Goal: Download file/media

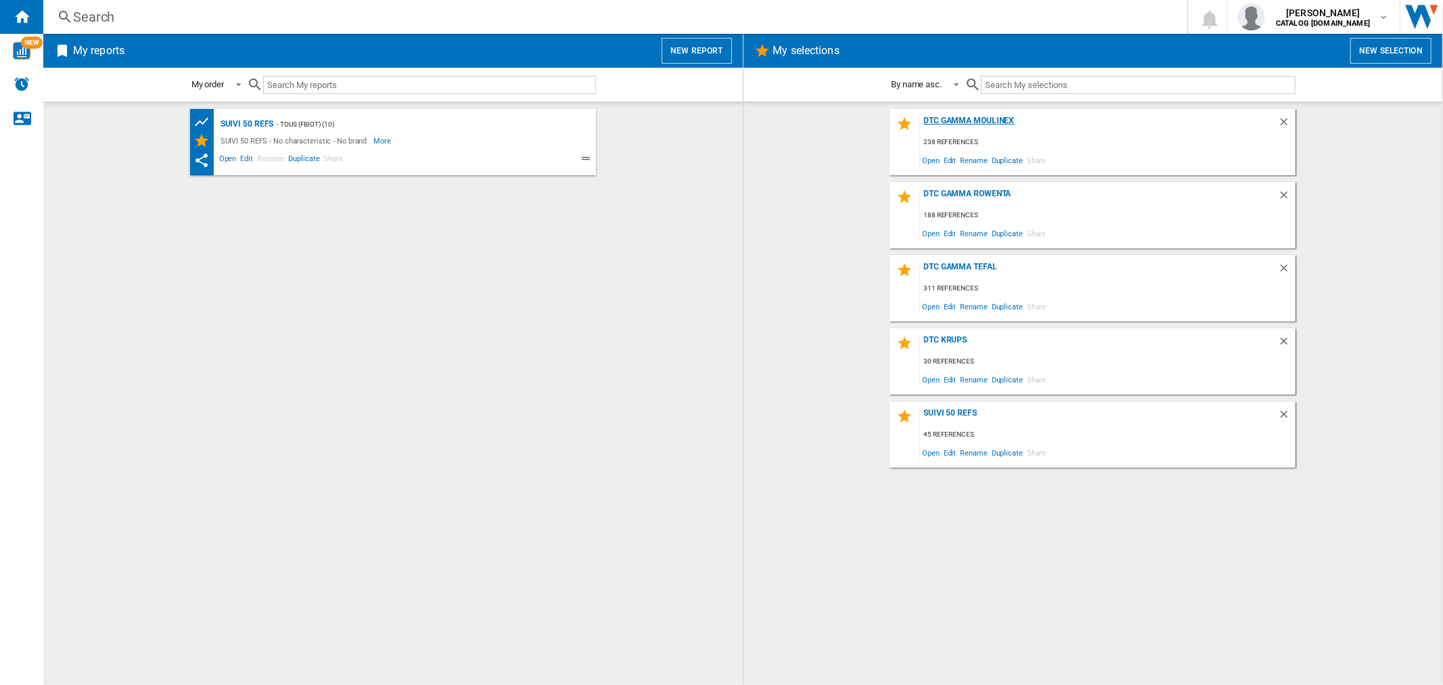
click at [970, 122] on div "DTC GAMMA MOULINEX" at bounding box center [1099, 125] width 358 height 18
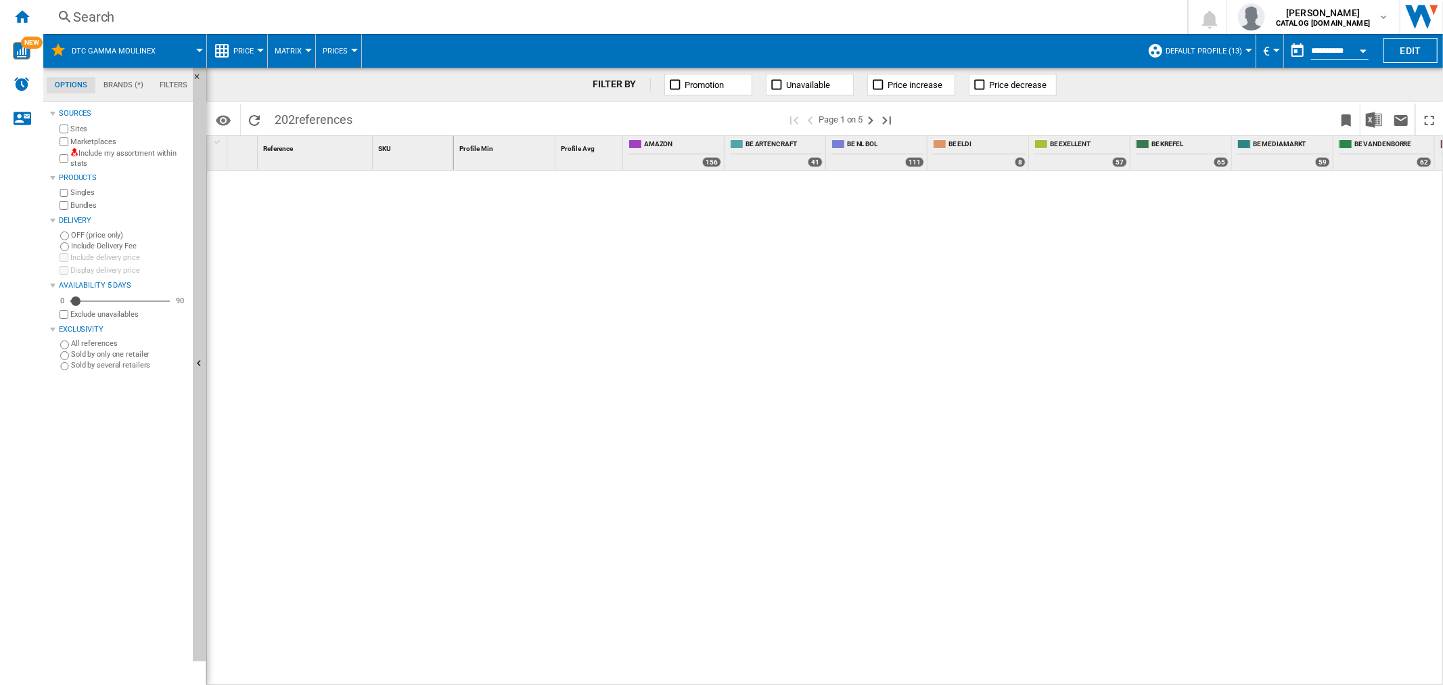
click at [1202, 55] on button "Default profile (13)" at bounding box center [1207, 51] width 83 height 34
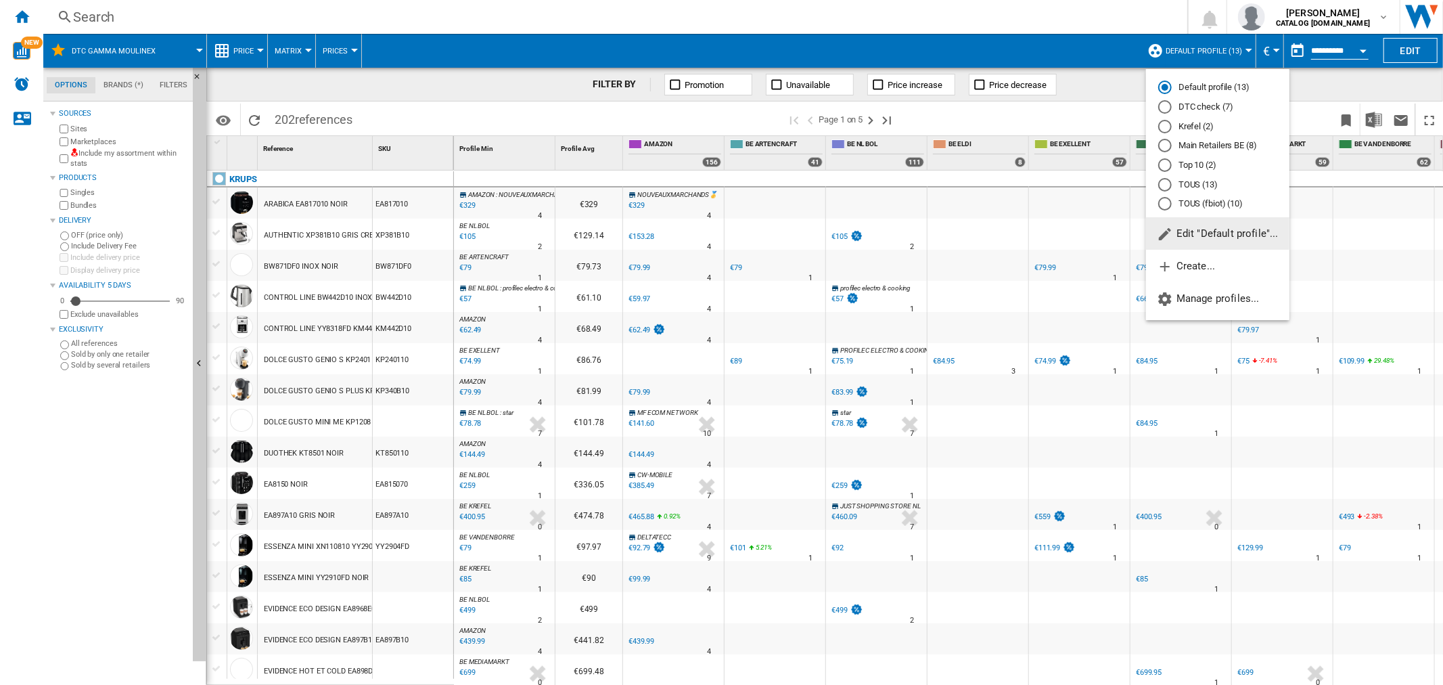
click at [1175, 105] on md-radio-button "DTC check (7)" at bounding box center [1217, 107] width 119 height 13
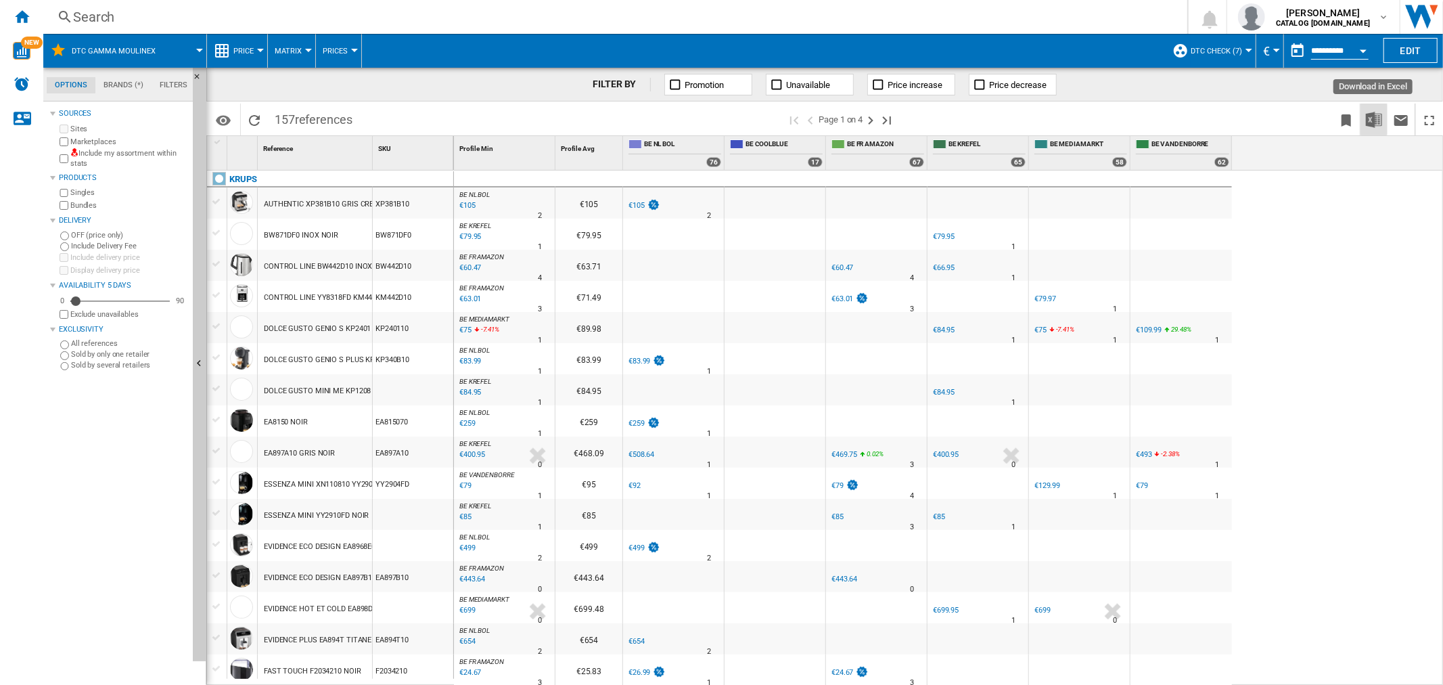
click at [1374, 124] on img "Download in Excel" at bounding box center [1374, 120] width 16 height 16
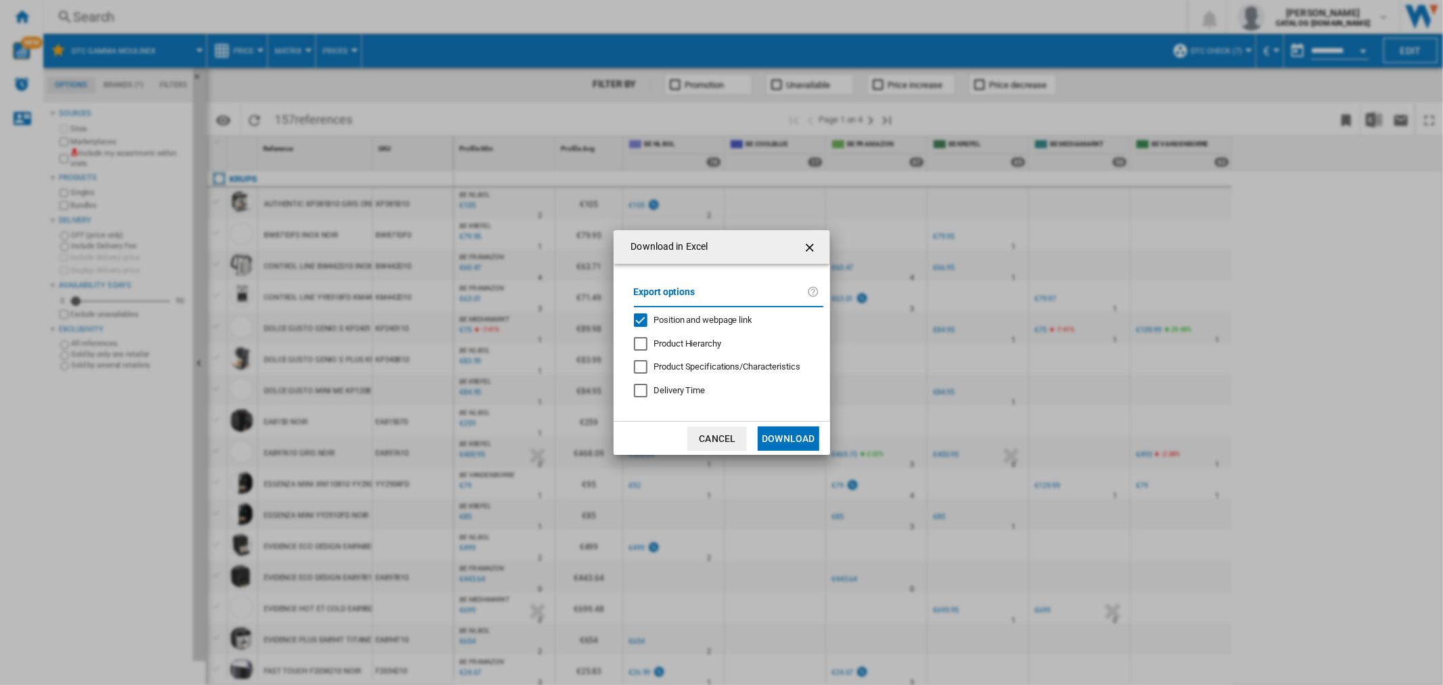
click at [733, 325] on div "Position and webpage link" at bounding box center [703, 320] width 99 height 12
click at [775, 429] on button "Download" at bounding box center [788, 438] width 61 height 24
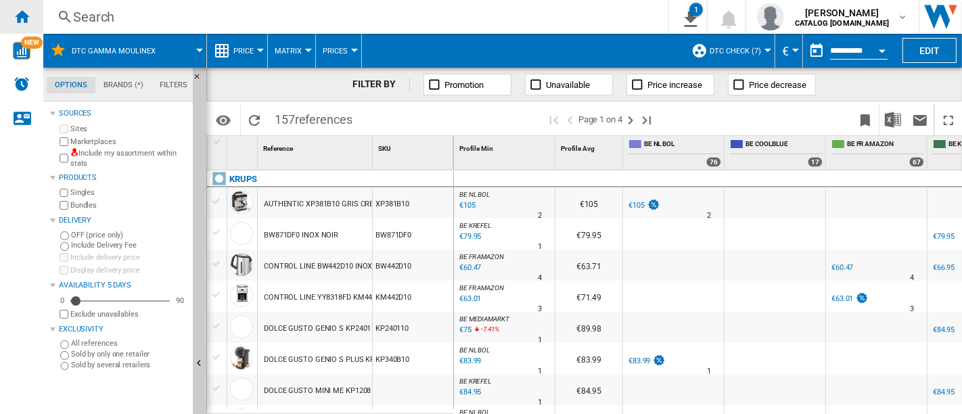
click at [32, 10] on div "Home" at bounding box center [21, 17] width 43 height 34
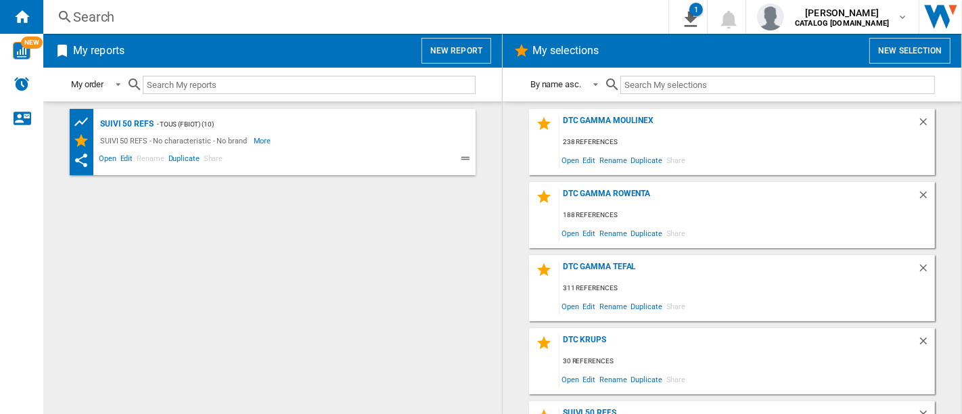
click at [603, 259] on div "DTC GAMMA TEFAL 311 references Open Edit Rename Duplicate Share" at bounding box center [732, 288] width 406 height 66
click at [605, 264] on div "DTC GAMMA TEFAL" at bounding box center [739, 271] width 358 height 18
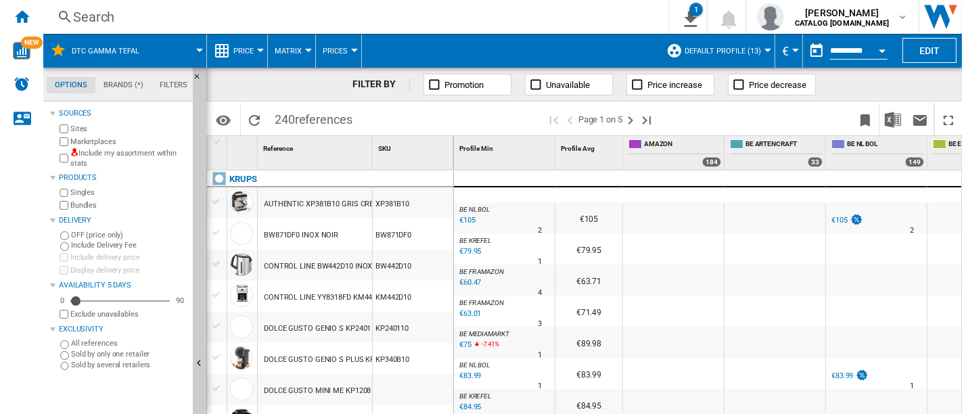
click at [765, 51] on button "Default profile (13)" at bounding box center [726, 51] width 83 height 34
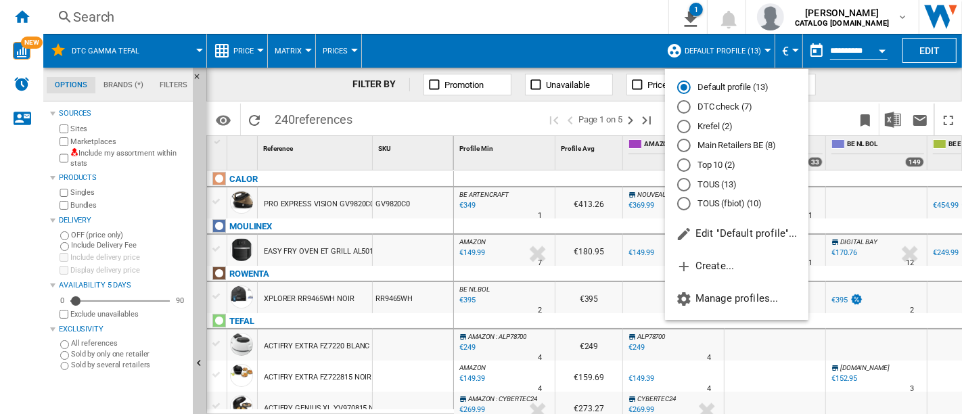
click at [715, 109] on md-radio-button "DTC check (7)" at bounding box center [736, 107] width 119 height 13
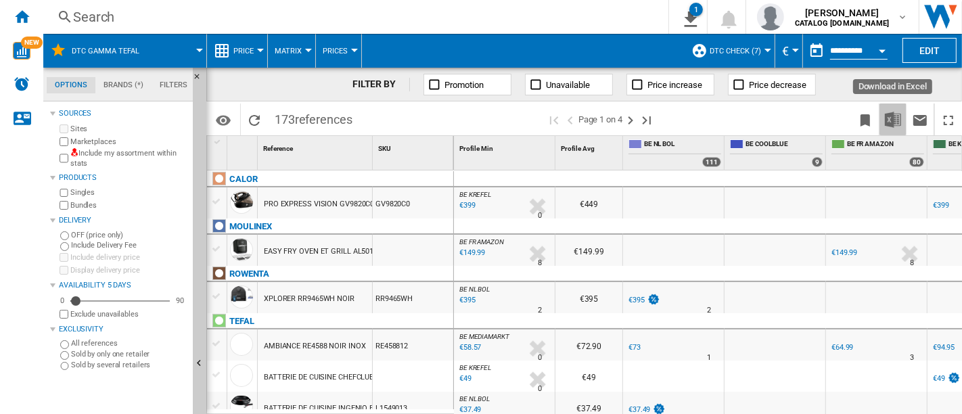
click at [900, 119] on img "Download in Excel" at bounding box center [893, 120] width 16 height 16
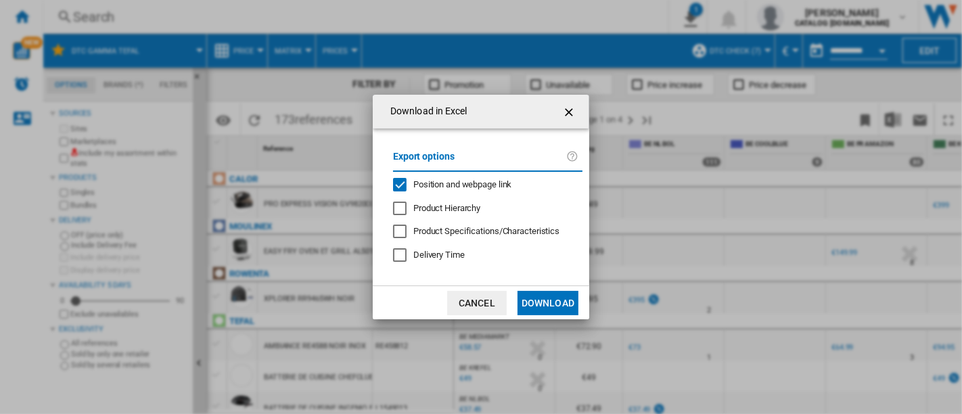
click at [501, 183] on span "Position and webpage link" at bounding box center [462, 184] width 99 height 10
click at [553, 301] on button "Download" at bounding box center [548, 303] width 61 height 24
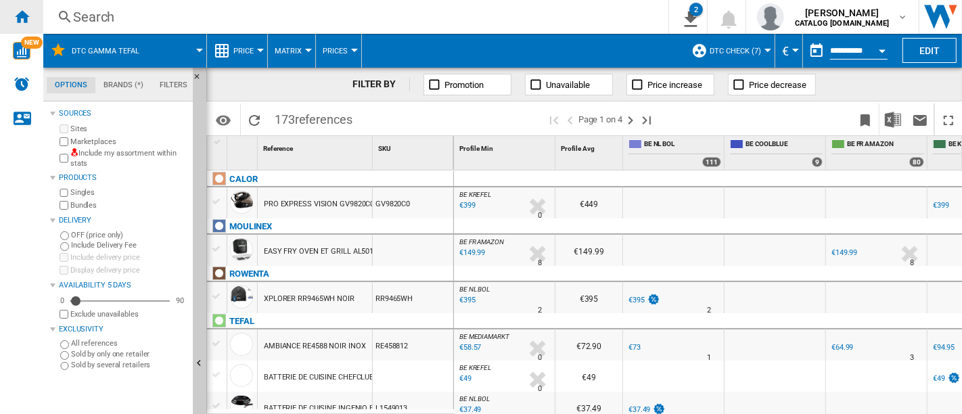
click at [17, 24] on ng-md-icon "Home" at bounding box center [22, 16] width 16 height 16
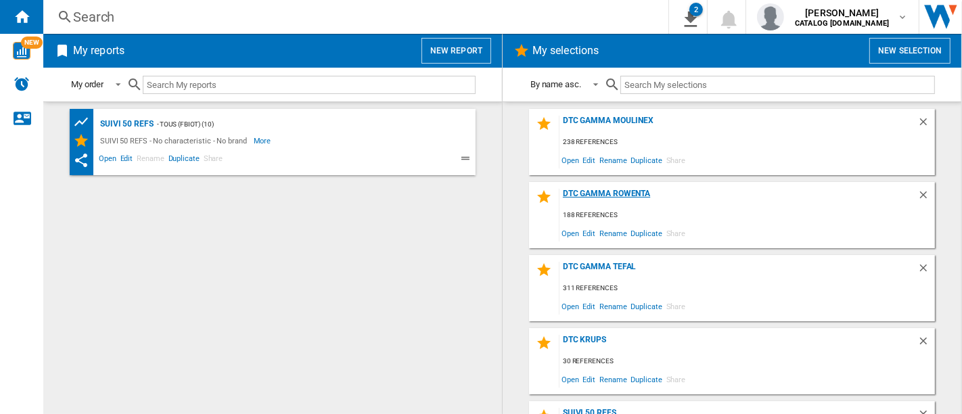
click at [612, 192] on div "DTC Gamma Rowenta" at bounding box center [739, 198] width 358 height 18
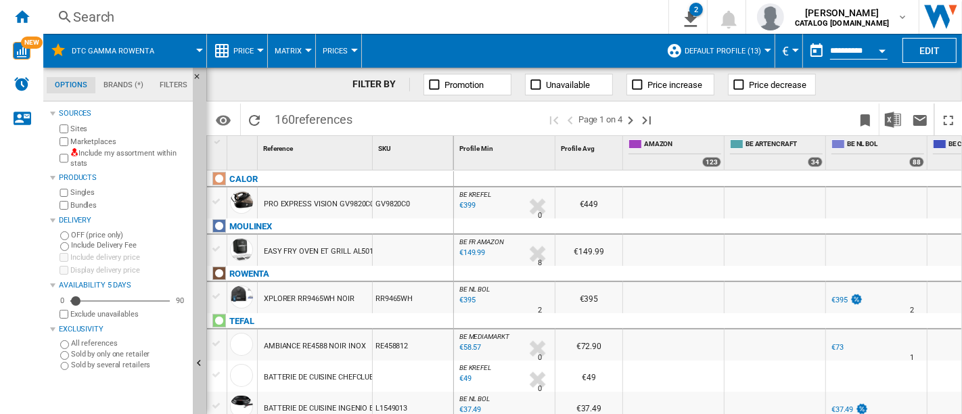
click at [742, 47] on span "Default profile (13)" at bounding box center [723, 51] width 76 height 9
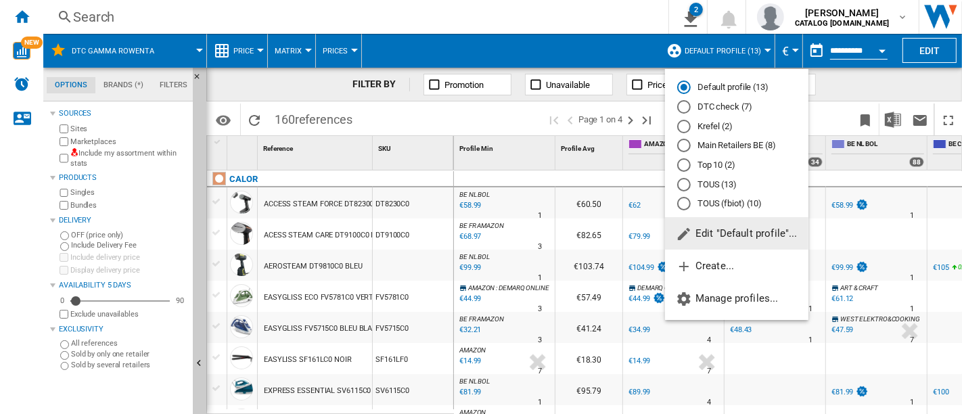
click at [734, 104] on md-radio-button "DTC check (7)" at bounding box center [736, 107] width 119 height 13
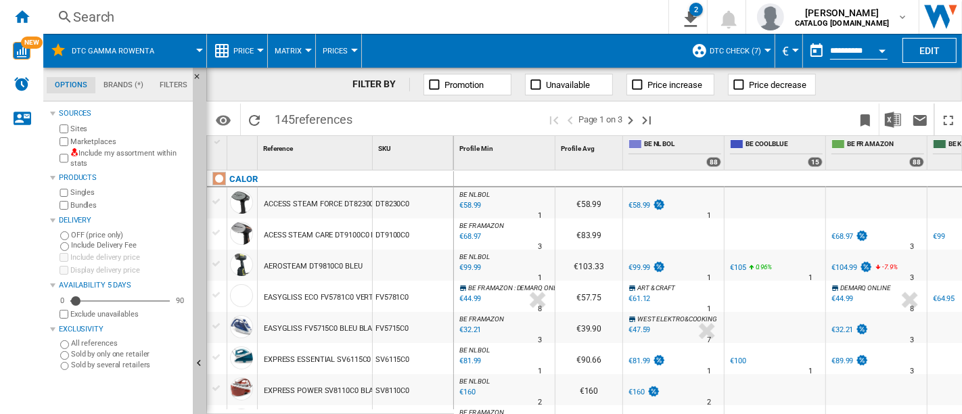
click at [102, 139] on label "Marketplaces" at bounding box center [128, 142] width 117 height 10
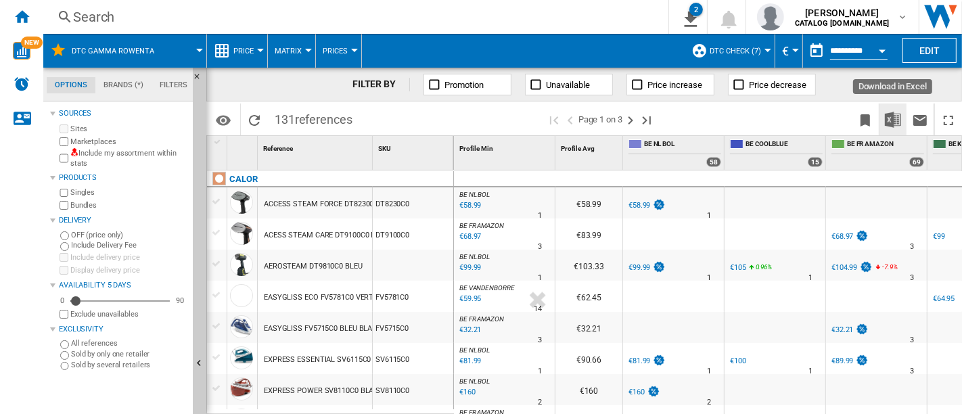
click at [892, 119] on img "Download in Excel" at bounding box center [893, 120] width 16 height 16
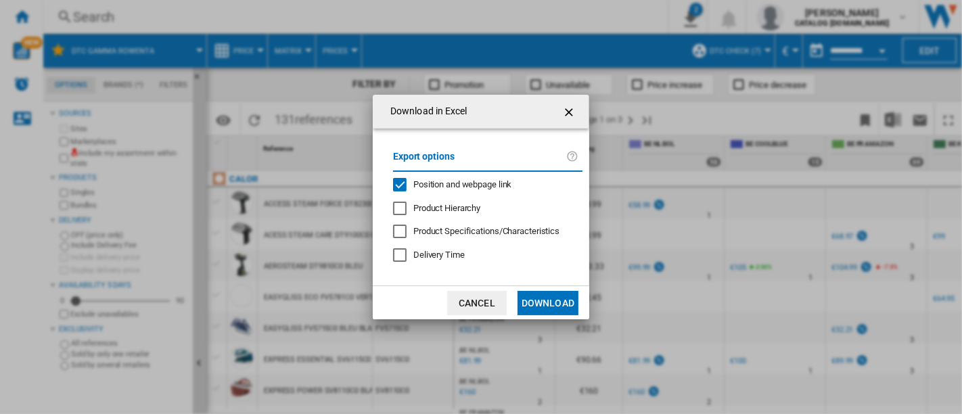
click at [424, 183] on span "Position and webpage link" at bounding box center [462, 184] width 99 height 10
click at [536, 298] on button "Download" at bounding box center [548, 303] width 61 height 24
